Goal: Information Seeking & Learning: Check status

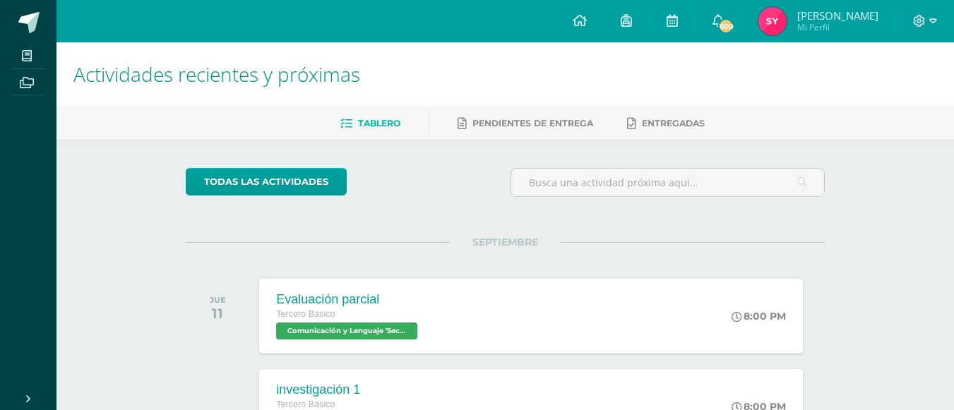
click at [787, 20] on img at bounding box center [773, 21] width 28 height 28
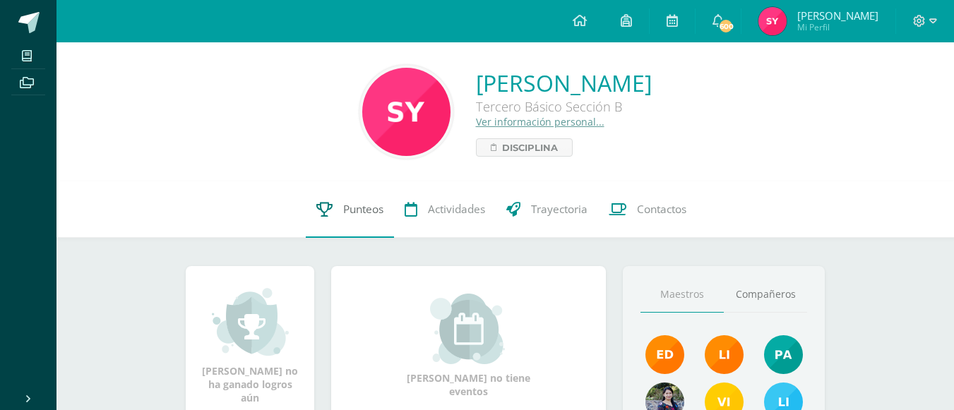
click at [343, 209] on span "Punteos" at bounding box center [363, 209] width 40 height 15
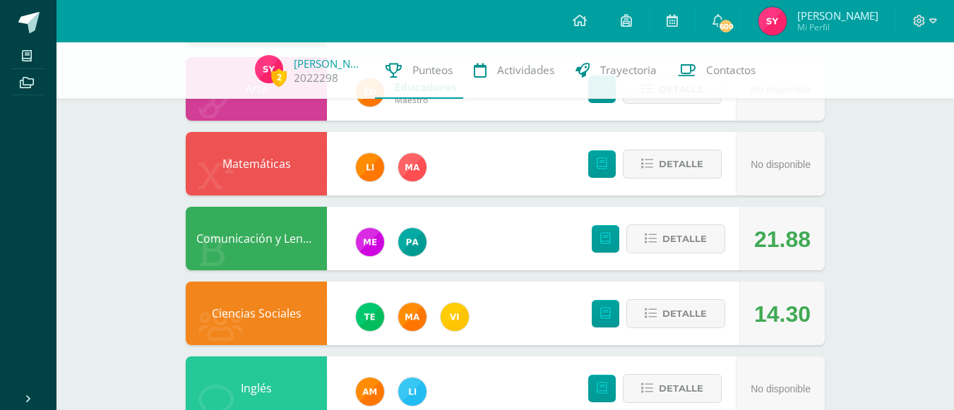
scroll to position [578, 0]
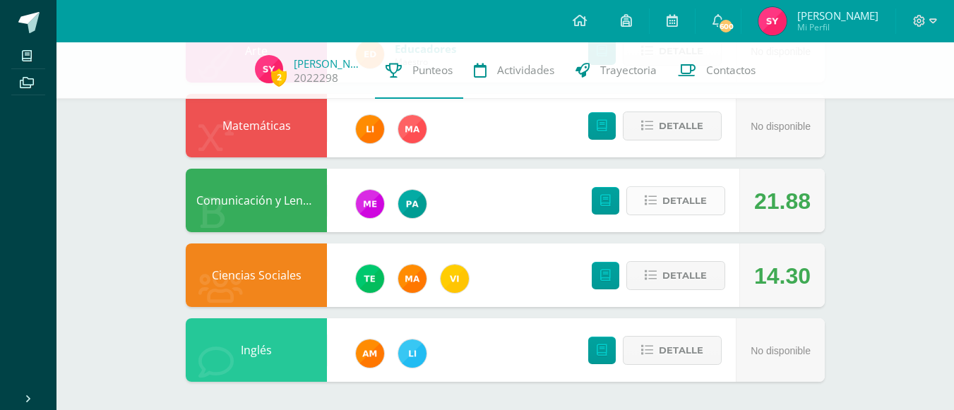
click at [676, 193] on span "Detalle" at bounding box center [685, 201] width 45 height 26
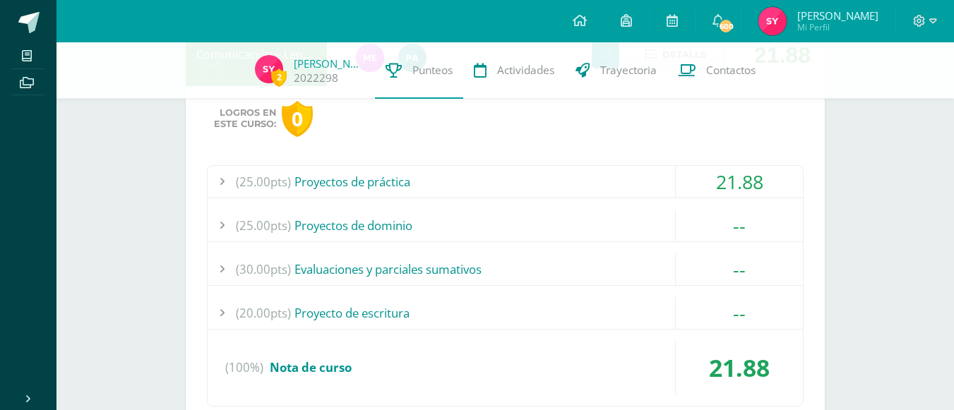
scroll to position [725, 0]
click at [718, 187] on div "21.88" at bounding box center [739, 181] width 127 height 32
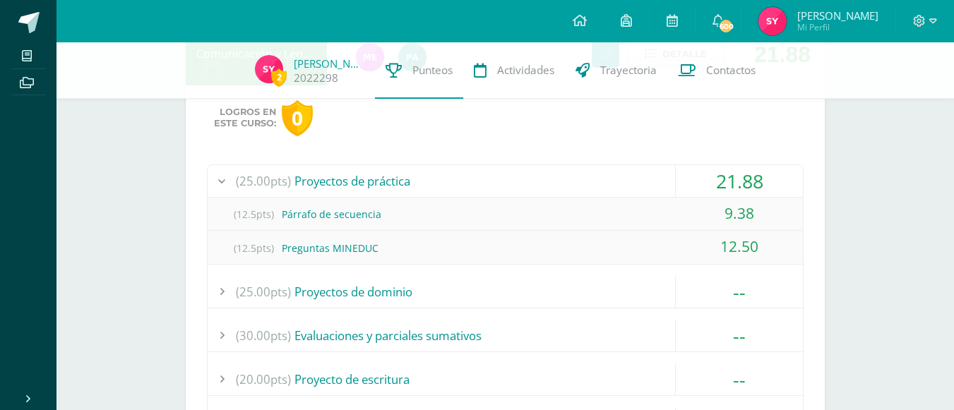
click at [745, 189] on div "21.88" at bounding box center [739, 181] width 127 height 32
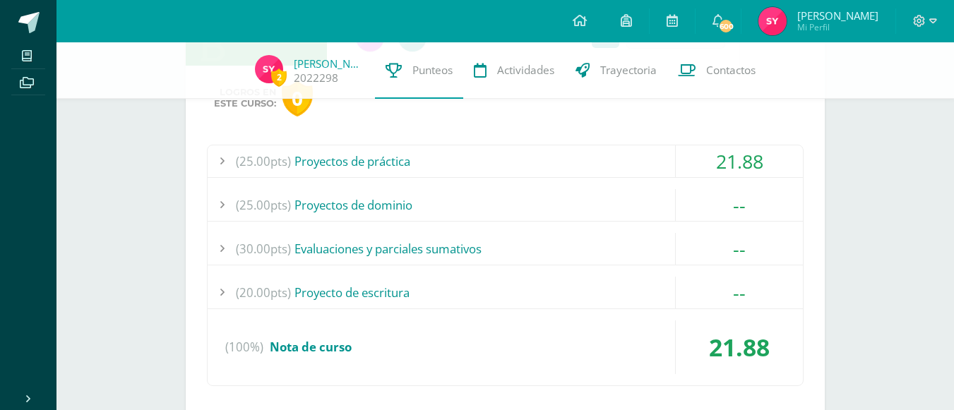
scroll to position [741, 0]
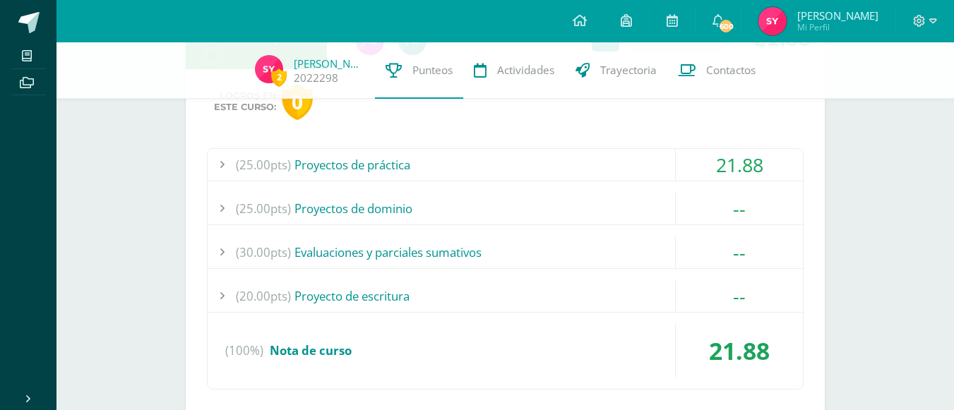
click at [744, 157] on div "21.88" at bounding box center [739, 165] width 127 height 32
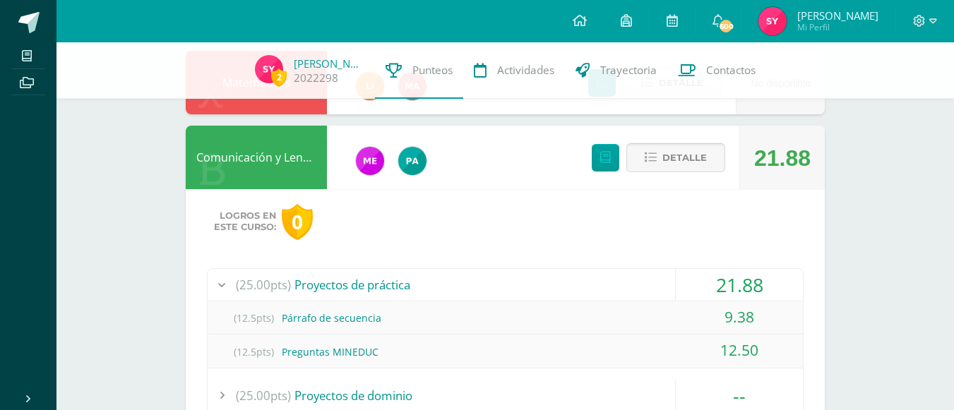
click at [700, 167] on span "Detalle" at bounding box center [685, 158] width 45 height 26
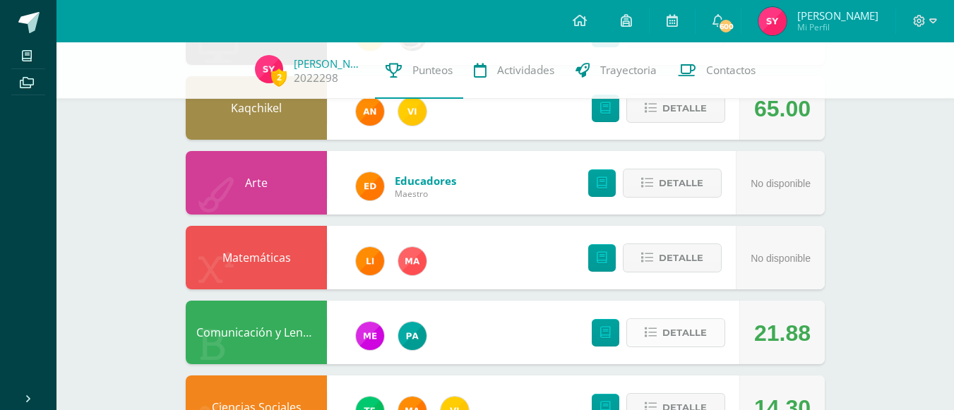
scroll to position [578, 0]
